Goal: Book appointment/travel/reservation

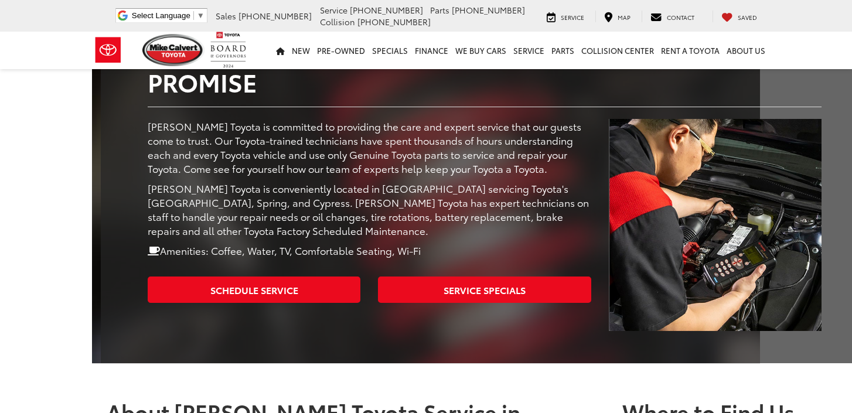
scroll to position [208, 0]
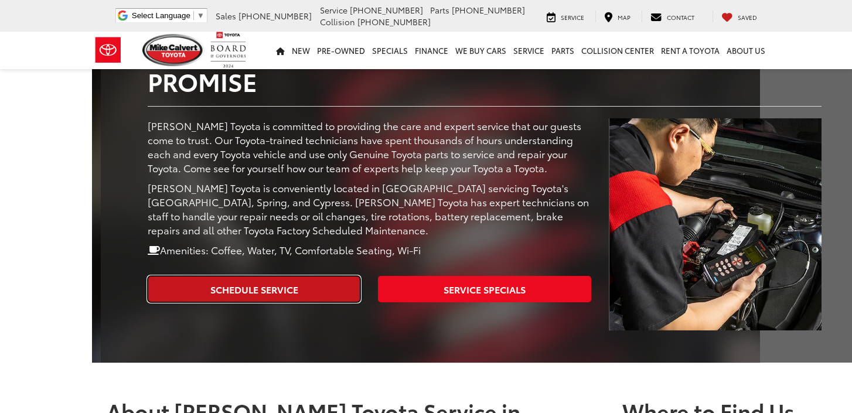
click at [219, 276] on link "Schedule Service" at bounding box center [254, 289] width 213 height 26
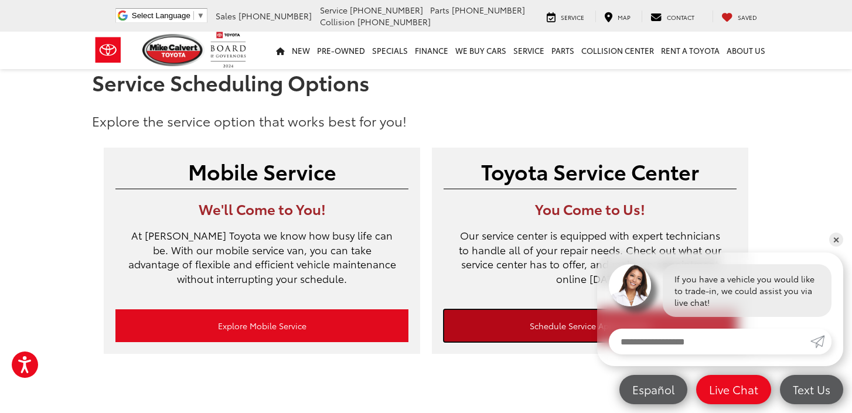
click at [534, 329] on link "Schedule Service Appointment" at bounding box center [590, 325] width 293 height 33
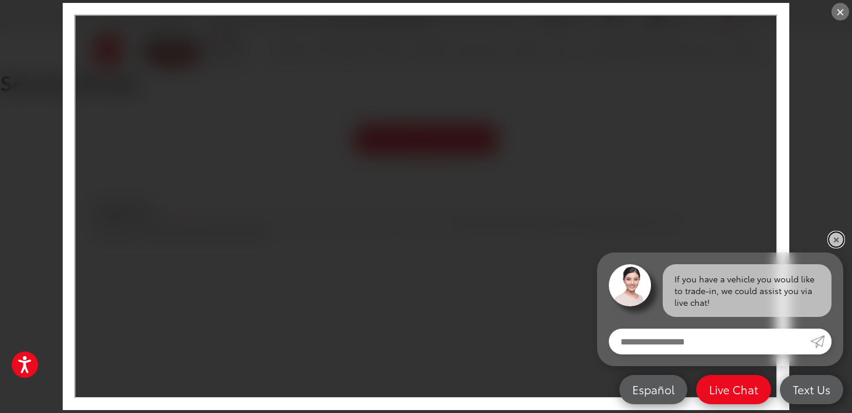
click at [837, 241] on link "✕" at bounding box center [836, 240] width 14 height 14
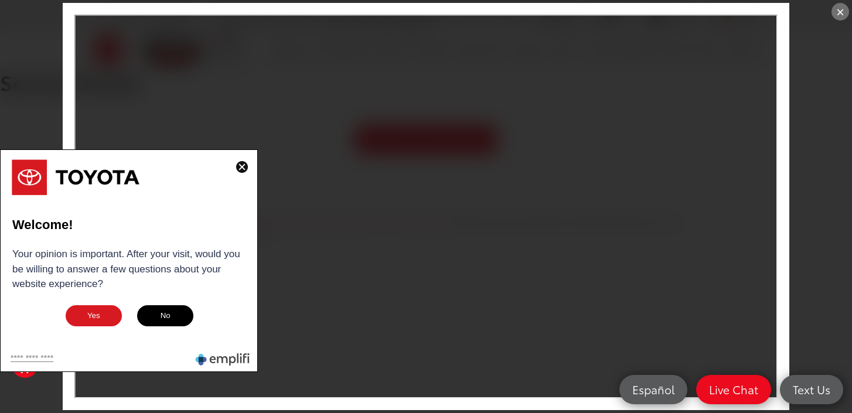
click at [178, 315] on button "No" at bounding box center [165, 315] width 59 height 23
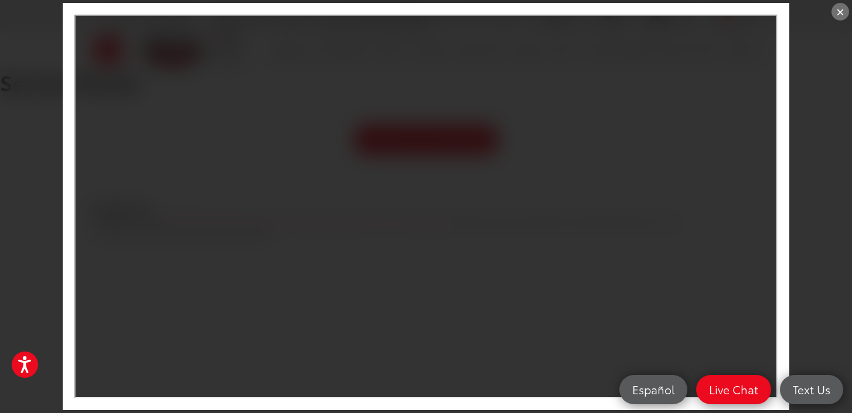
click at [837, 11] on div "×" at bounding box center [840, 12] width 18 height 18
